Goal: Information Seeking & Learning: Find specific fact

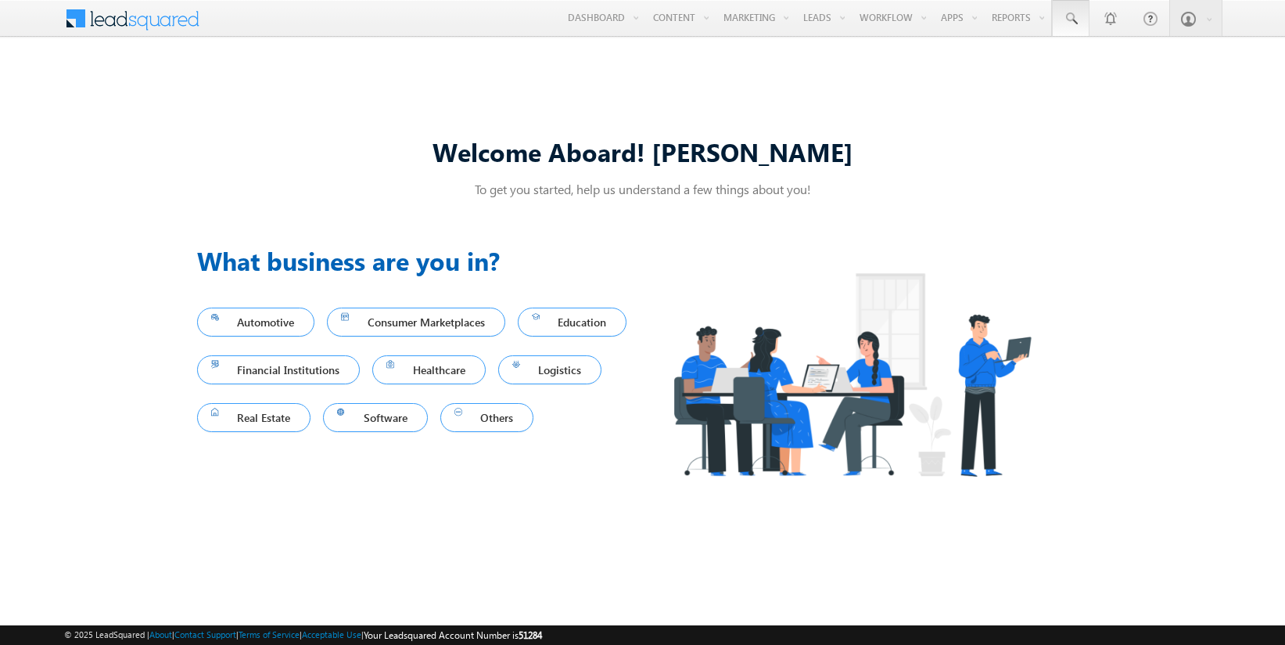
click at [1070, 19] on span at bounding box center [1071, 19] width 16 height 16
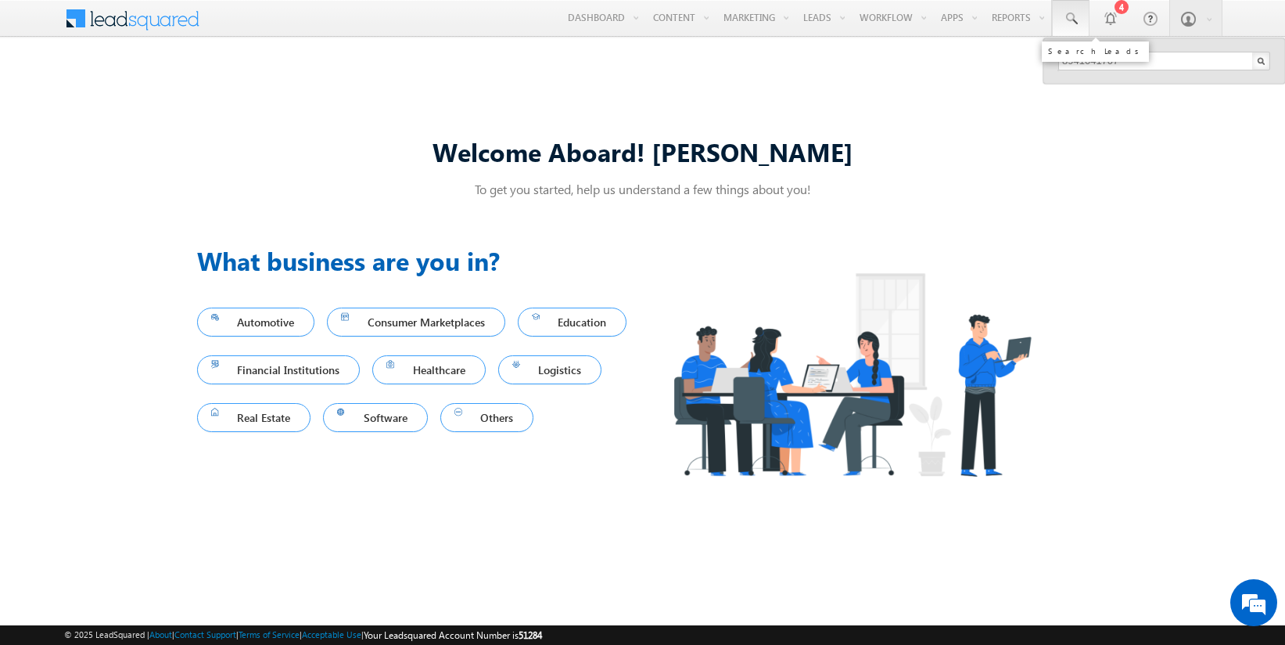
type input "8941041707"
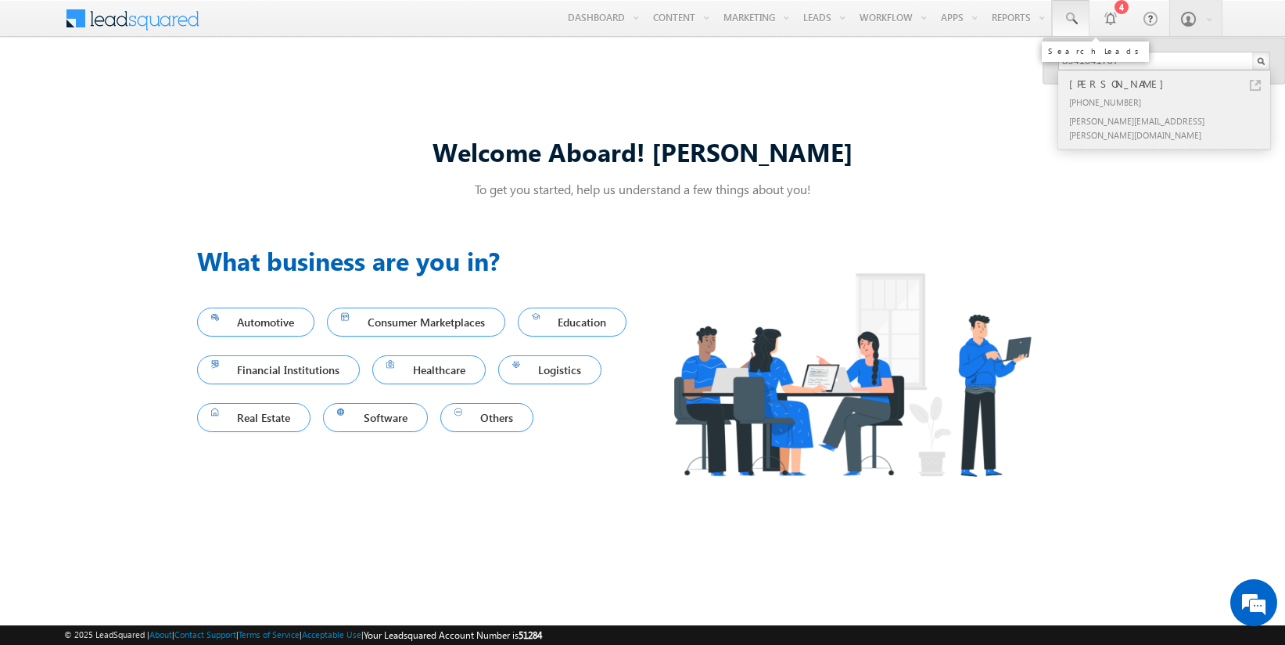
click at [1171, 84] on div "[PERSON_NAME]" at bounding box center [1171, 83] width 210 height 17
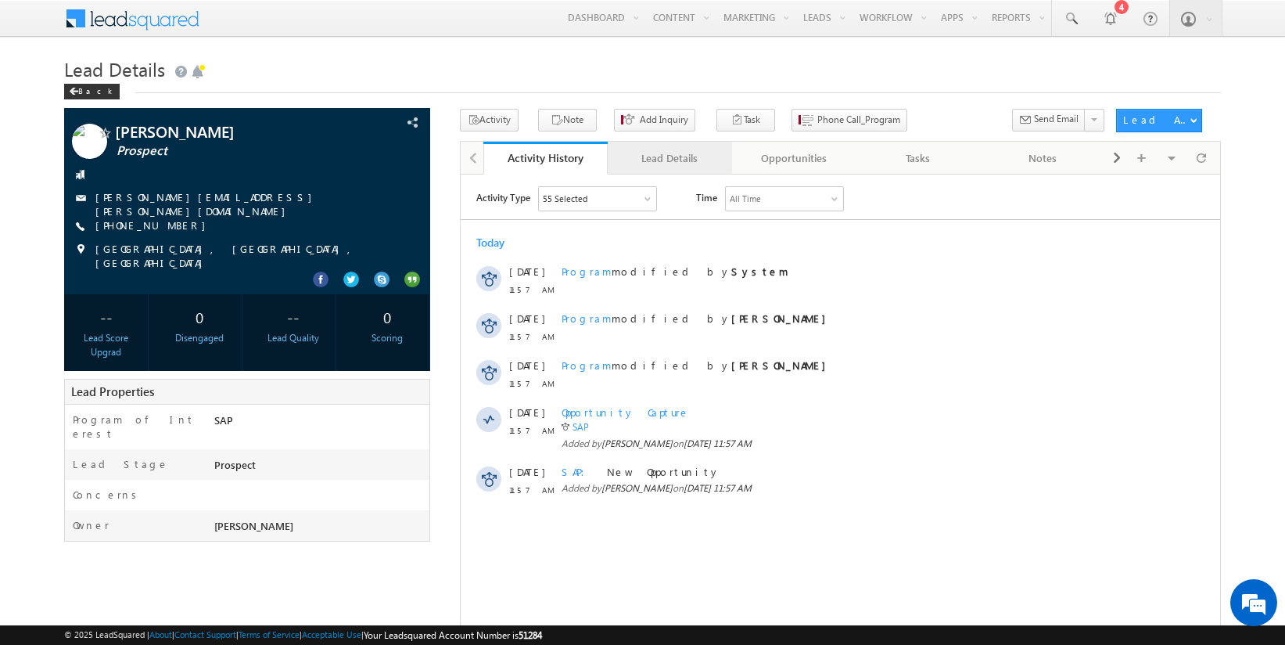
click at [669, 158] on div "Lead Details" at bounding box center [669, 158] width 98 height 19
